Goal: Task Accomplishment & Management: Manage account settings

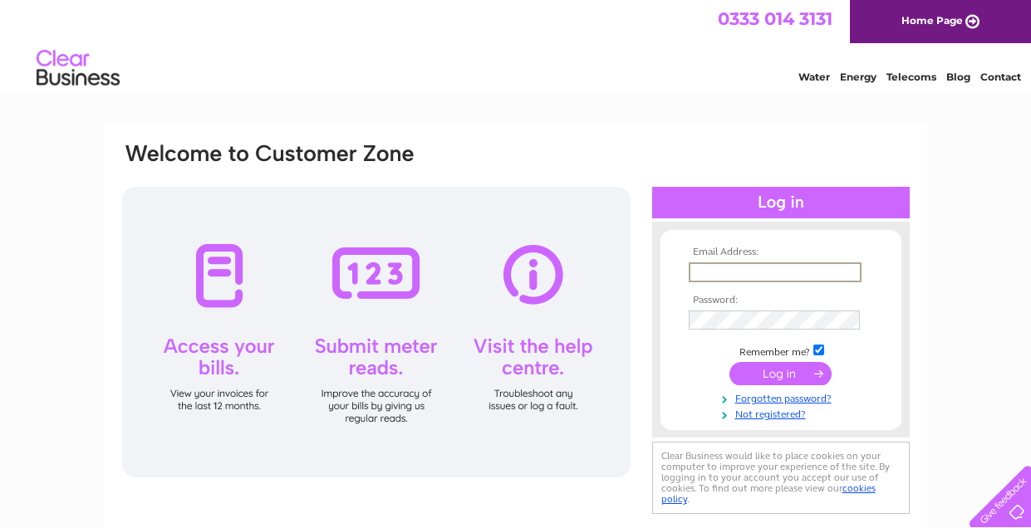
type input "Awoodbusinessservices@outlook.com"
click at [789, 381] on input "submit" at bounding box center [780, 372] width 102 height 23
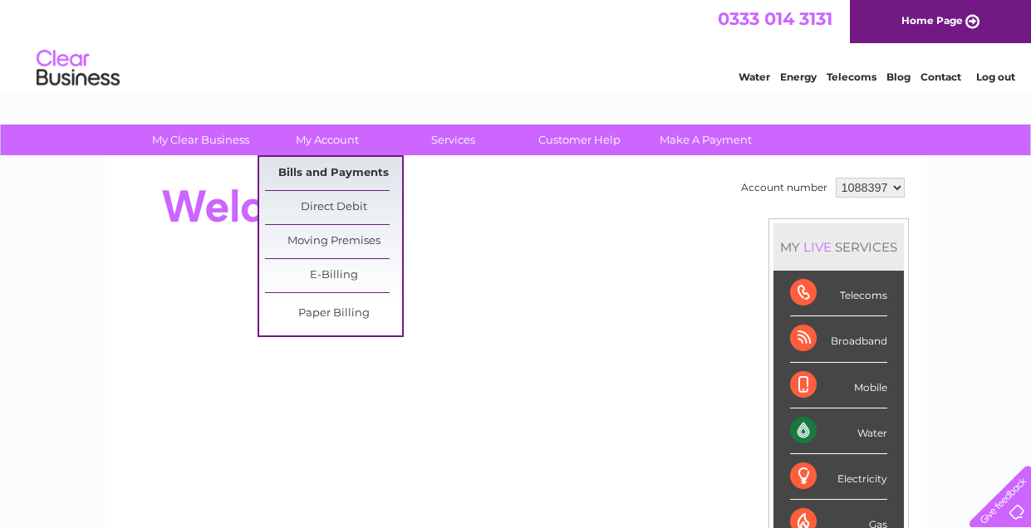
click at [336, 176] on link "Bills and Payments" at bounding box center [333, 173] width 137 height 33
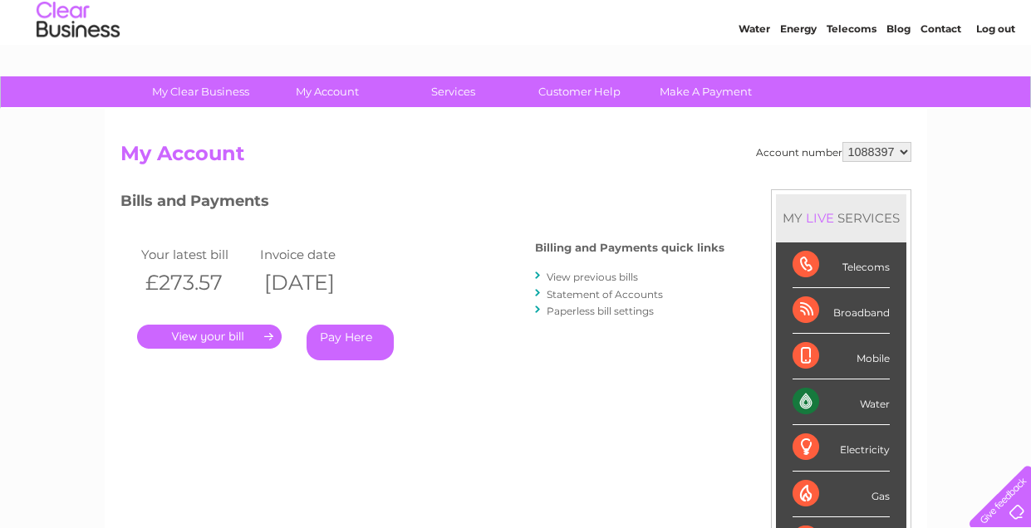
scroll to position [52, 0]
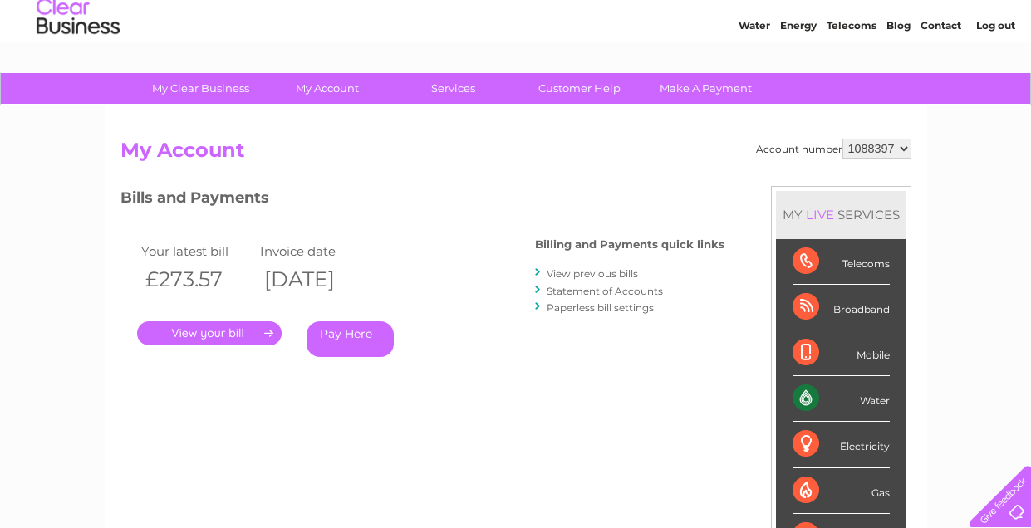
click at [265, 336] on link "." at bounding box center [209, 334] width 145 height 24
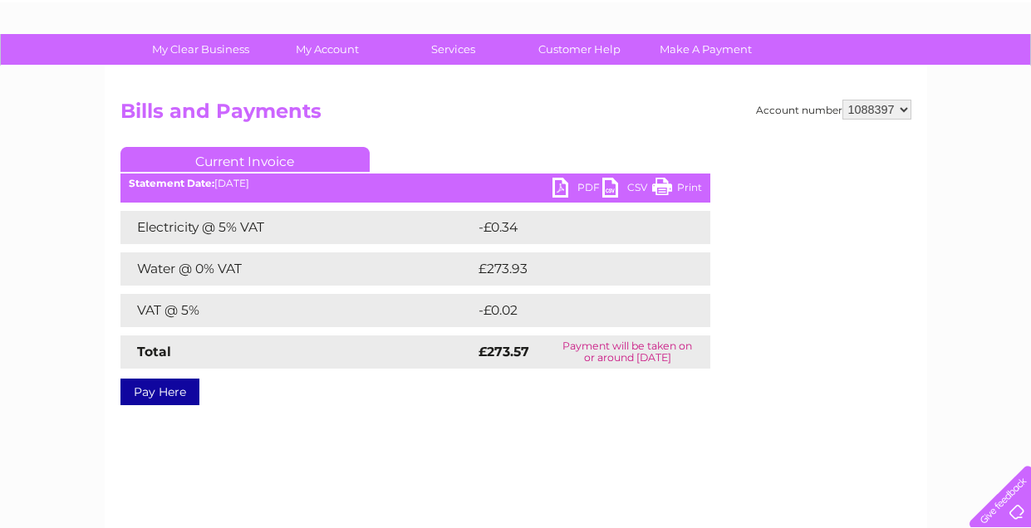
scroll to position [96, 0]
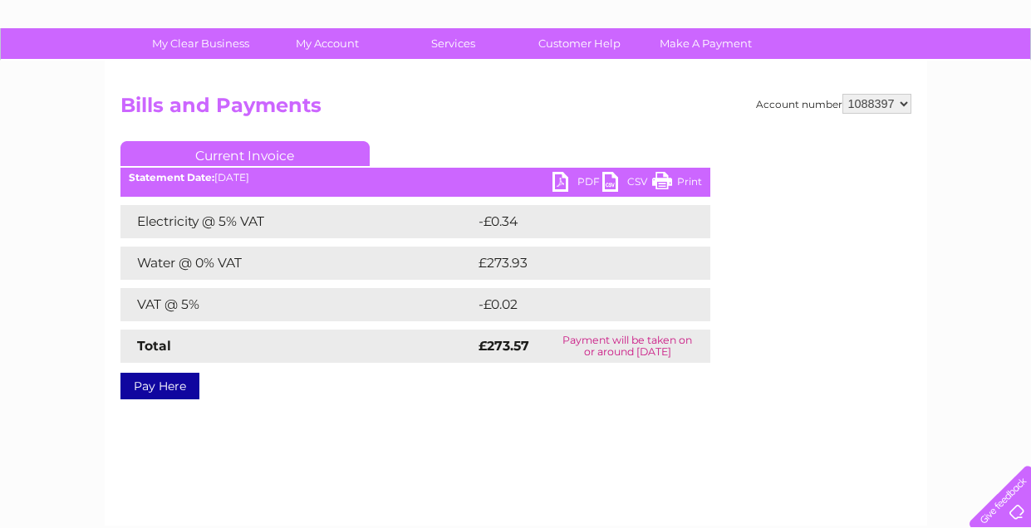
click at [566, 184] on link "PDF" at bounding box center [578, 184] width 50 height 24
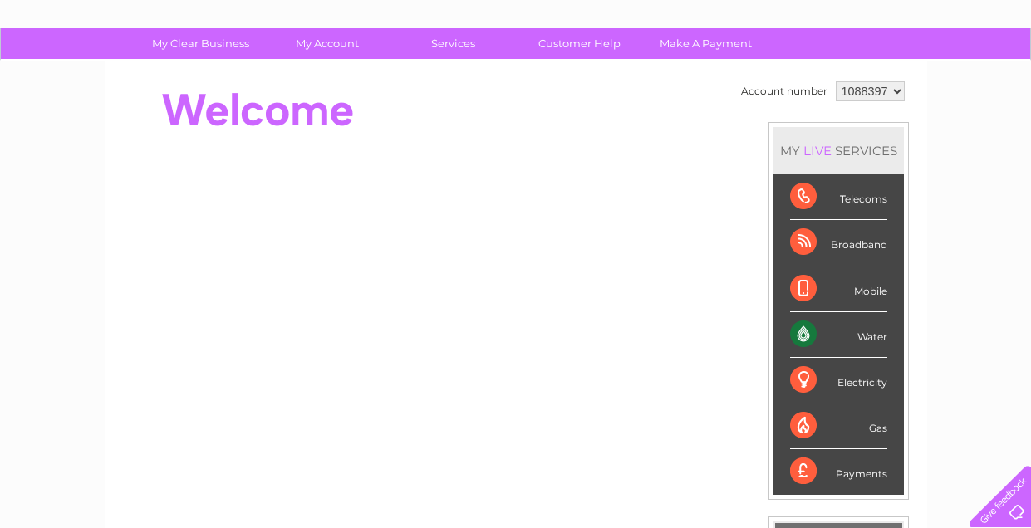
scroll to position [97, 0]
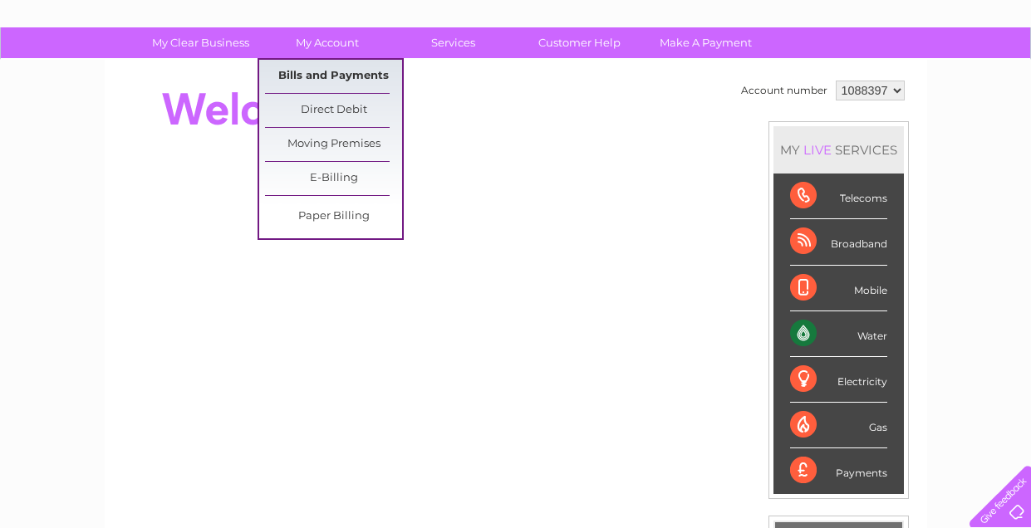
click at [332, 81] on link "Bills and Payments" at bounding box center [333, 76] width 137 height 33
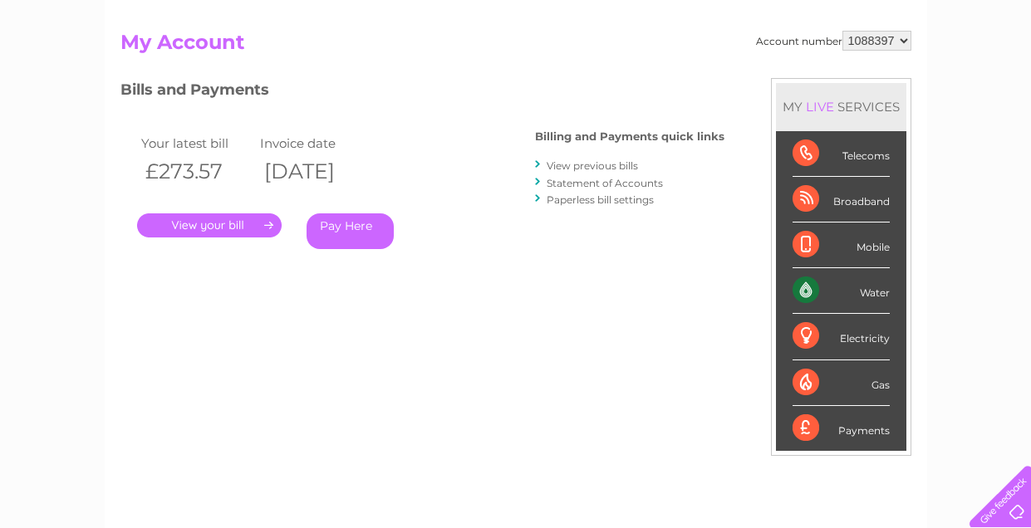
scroll to position [159, 0]
click at [202, 228] on link "." at bounding box center [209, 226] width 145 height 24
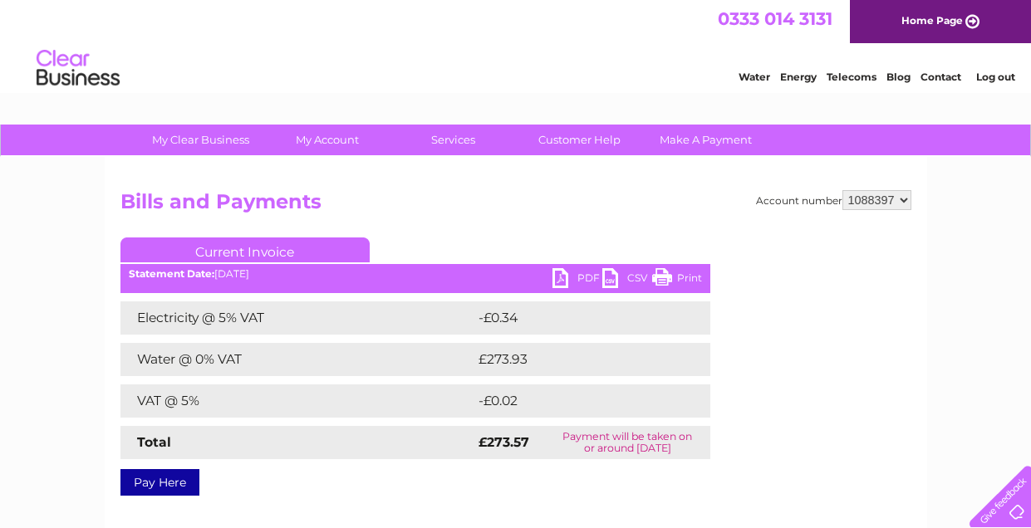
click at [563, 281] on link "PDF" at bounding box center [578, 280] width 50 height 24
